Goal: Find specific page/section: Find specific page/section

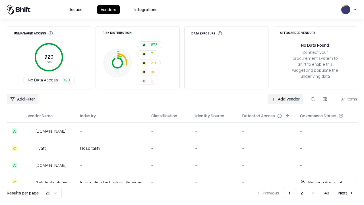
click at [182, 102] on div "Add Filter Add Vendor 971 items" at bounding box center [182, 99] width 350 height 10
click at [22, 99] on html "Issues Vendors Integrations Unmanaged Access 920 Total No Data Access 920 Risk …" at bounding box center [182, 102] width 364 height 205
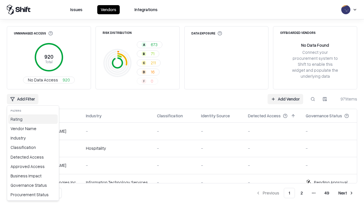
click at [33, 119] on div "Rating" at bounding box center [32, 118] width 49 height 9
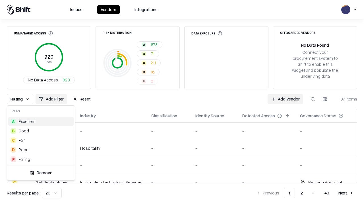
click at [182, 102] on html "Issues Vendors Integrations Unmanaged Access 920 Total No Data Access 920 Risk …" at bounding box center [182, 102] width 364 height 205
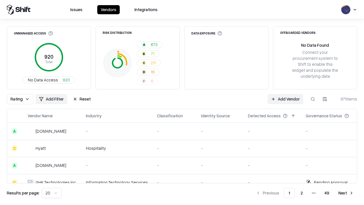
click at [82, 99] on button "Reset" at bounding box center [81, 99] width 25 height 10
click at [182, 102] on div "Rating Add Filter Reset Add Vendor 971 items" at bounding box center [182, 99] width 350 height 10
click at [22, 99] on html "Issues Vendors Integrations Unmanaged Access 920 Total No Data Access 920 Risk …" at bounding box center [182, 102] width 364 height 205
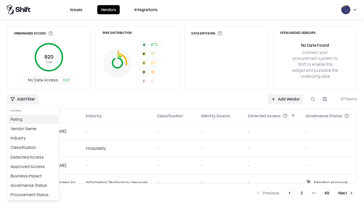
click at [33, 119] on div "Rating" at bounding box center [32, 118] width 49 height 9
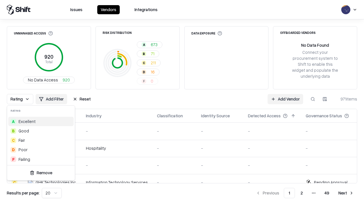
click at [41, 159] on div "F Failing" at bounding box center [40, 158] width 65 height 9
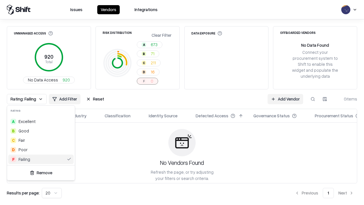
click at [182, 102] on html "Issues Vendors Integrations Unmanaged Access 920 Total No Data Access 920 Risk …" at bounding box center [182, 102] width 364 height 205
click at [182, 102] on div "Rating: Failing Add Filter Reset Add Vendor 0 items" at bounding box center [182, 99] width 350 height 10
click at [95, 99] on button "Reset" at bounding box center [95, 99] width 25 height 10
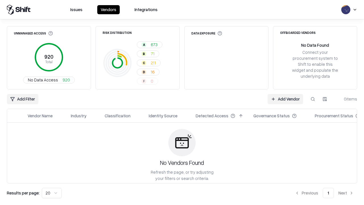
click at [182, 102] on div "Add Filter Add Vendor 0 items" at bounding box center [182, 99] width 350 height 10
click at [22, 99] on html "Issues Vendors Integrations Unmanaged Access 920 Total No Data Access 920 Risk …" at bounding box center [182, 102] width 364 height 205
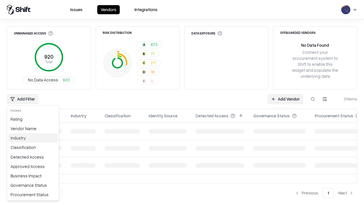
click at [33, 138] on div "Industry" at bounding box center [32, 137] width 49 height 9
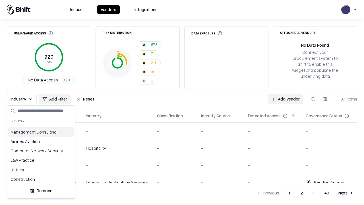
click at [182, 102] on html "Issues Vendors Integrations Unmanaged Access 920 Total No Data Access 920 Risk …" at bounding box center [182, 102] width 364 height 205
click at [85, 99] on button "Reset" at bounding box center [85, 99] width 25 height 10
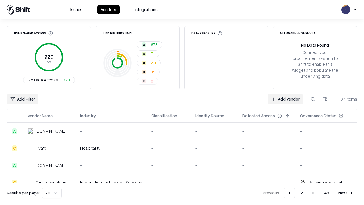
click at [182, 102] on div "Add Filter Add Vendor 971 items" at bounding box center [182, 99] width 350 height 10
click at [22, 99] on html "Issues Vendors Integrations Unmanaged Access 920 Total No Data Access 920 Risk …" at bounding box center [182, 102] width 364 height 205
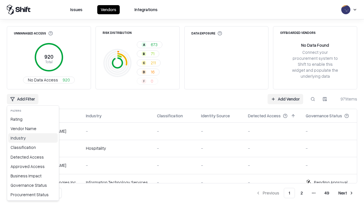
click at [33, 138] on div "Industry" at bounding box center [32, 137] width 49 height 9
